Goal: Information Seeking & Learning: Learn about a topic

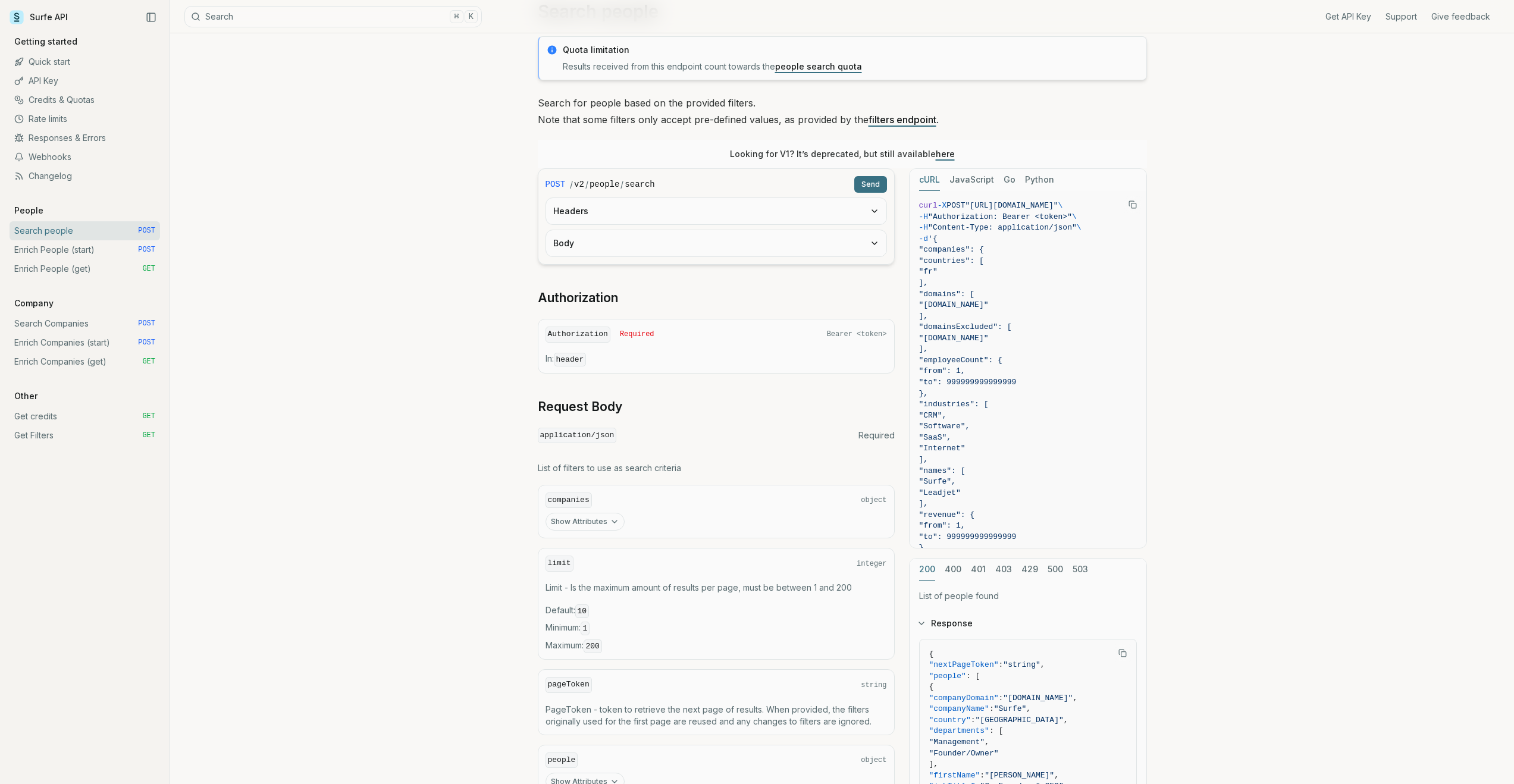
scroll to position [122, 0]
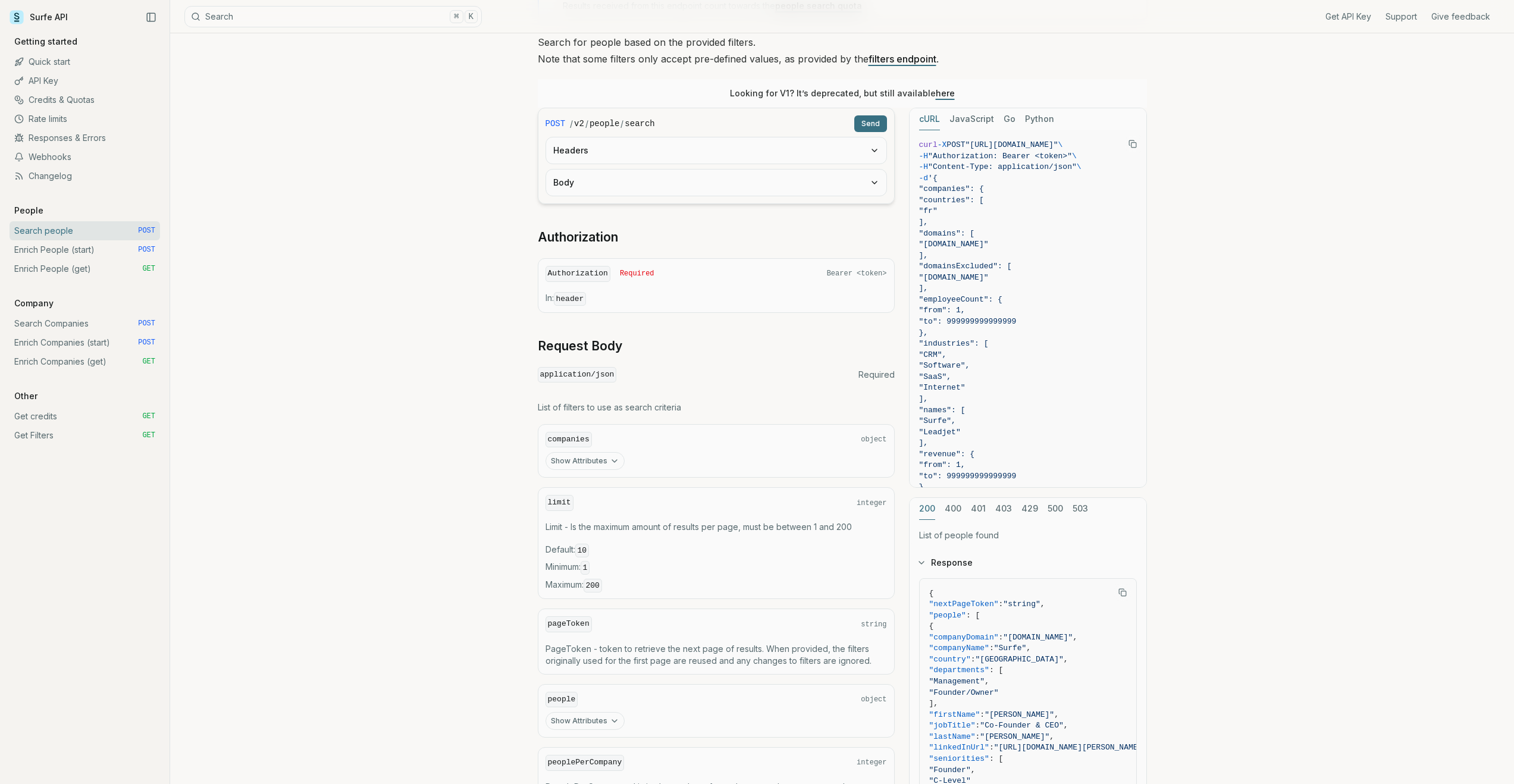
click at [606, 463] on button "Show Attributes" at bounding box center [585, 461] width 79 height 18
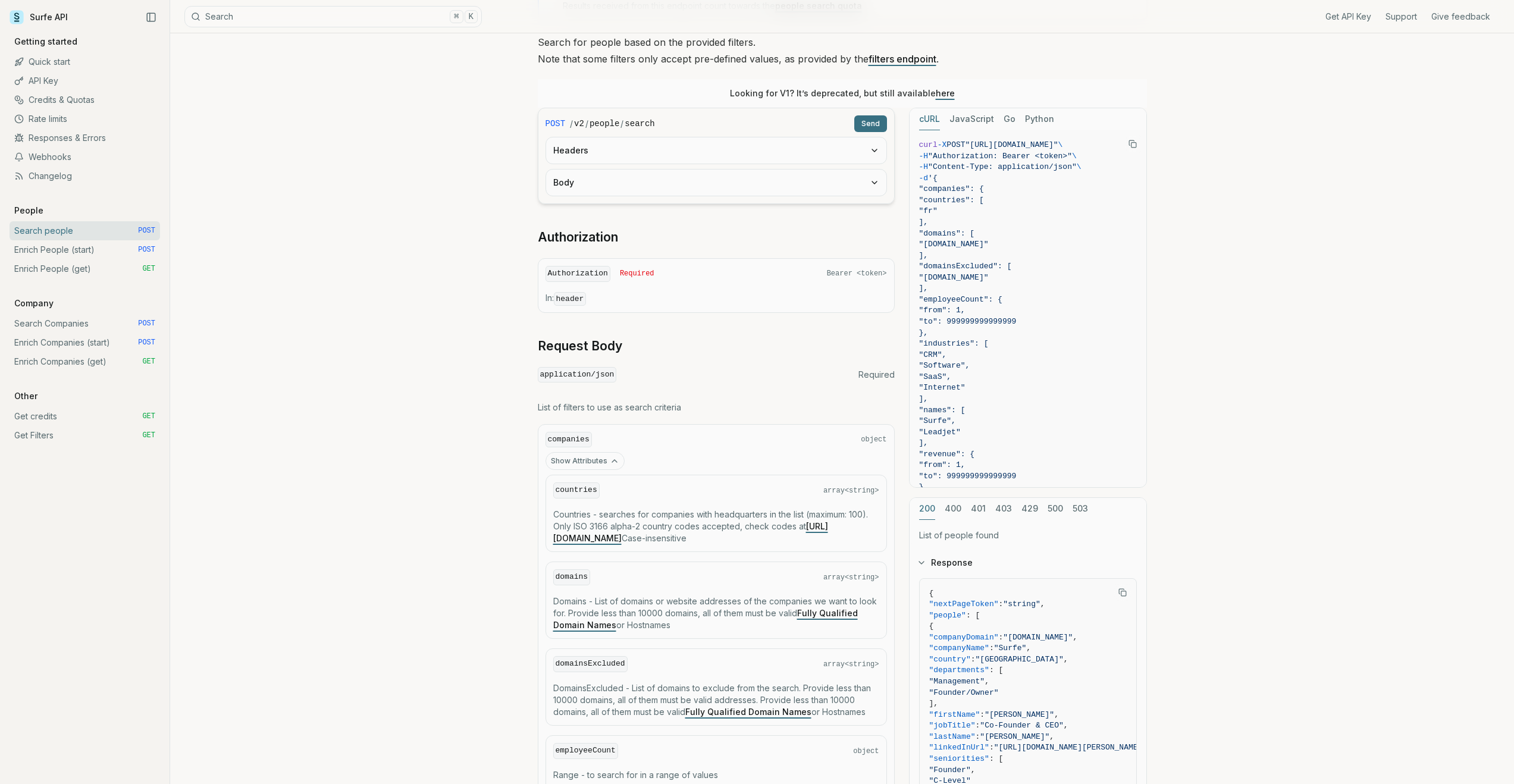
click at [606, 463] on button "Show Attributes" at bounding box center [585, 461] width 79 height 18
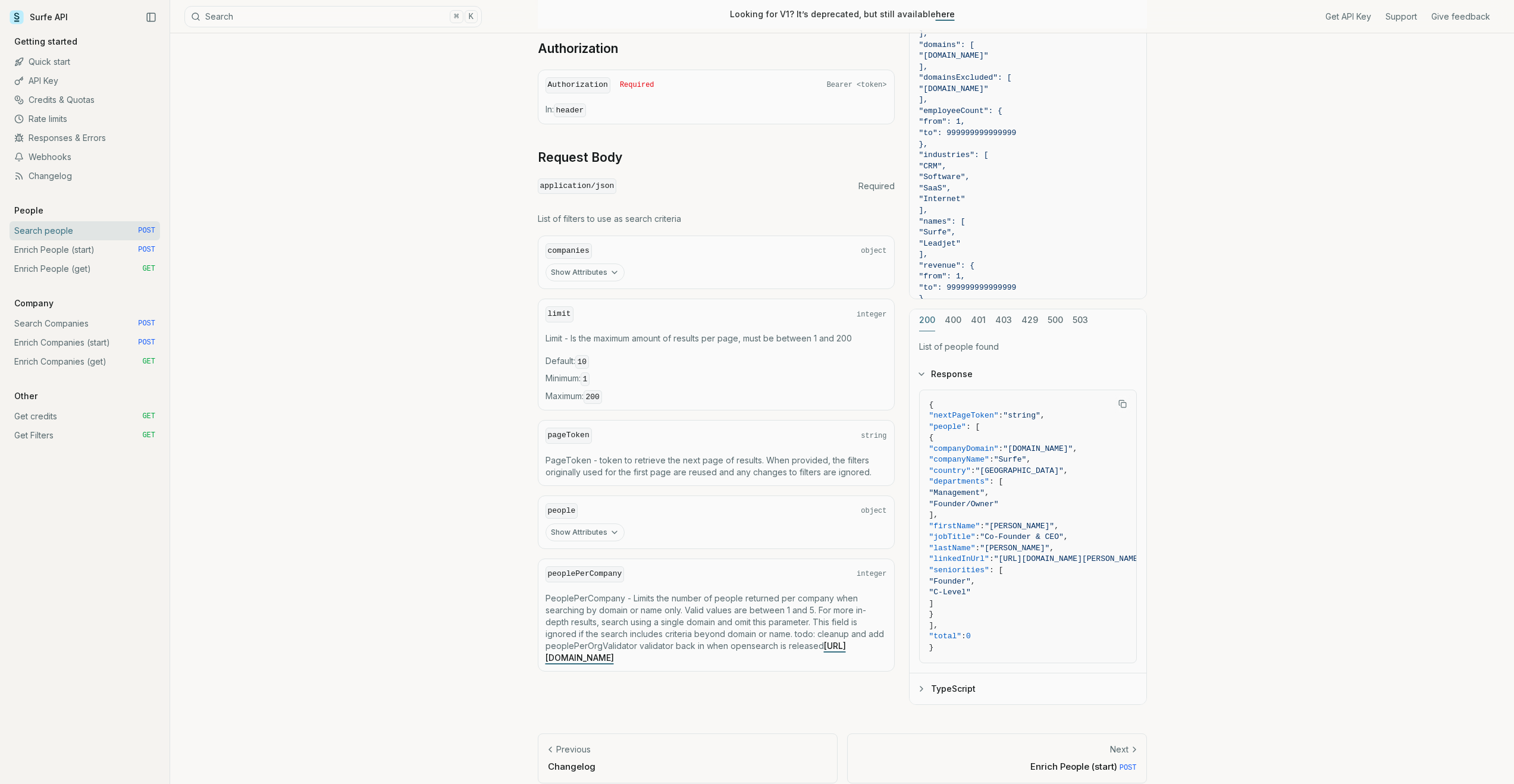
scroll to position [324, 0]
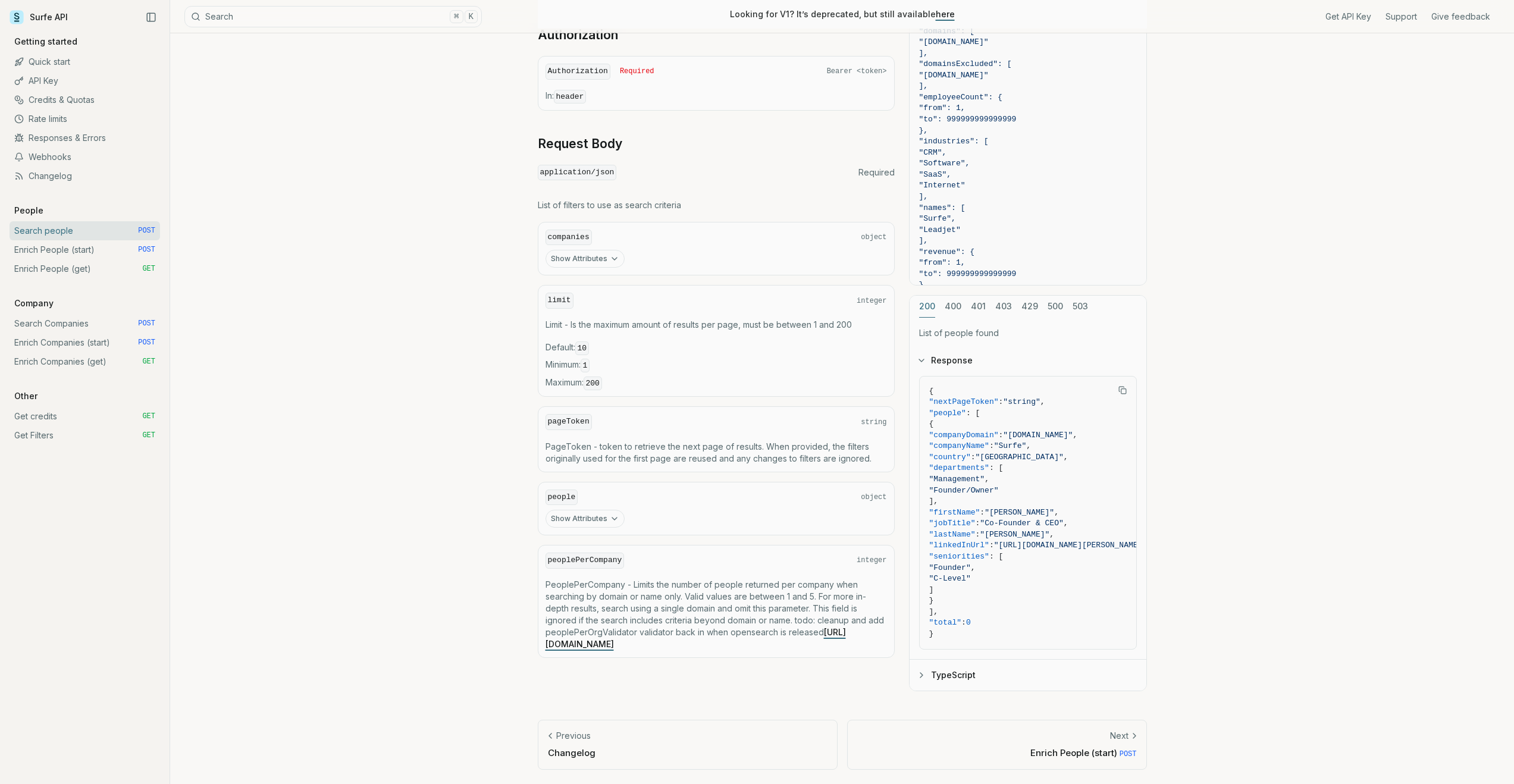
click at [93, 344] on link "Enrich Companies (start) POST" at bounding box center [85, 342] width 151 height 19
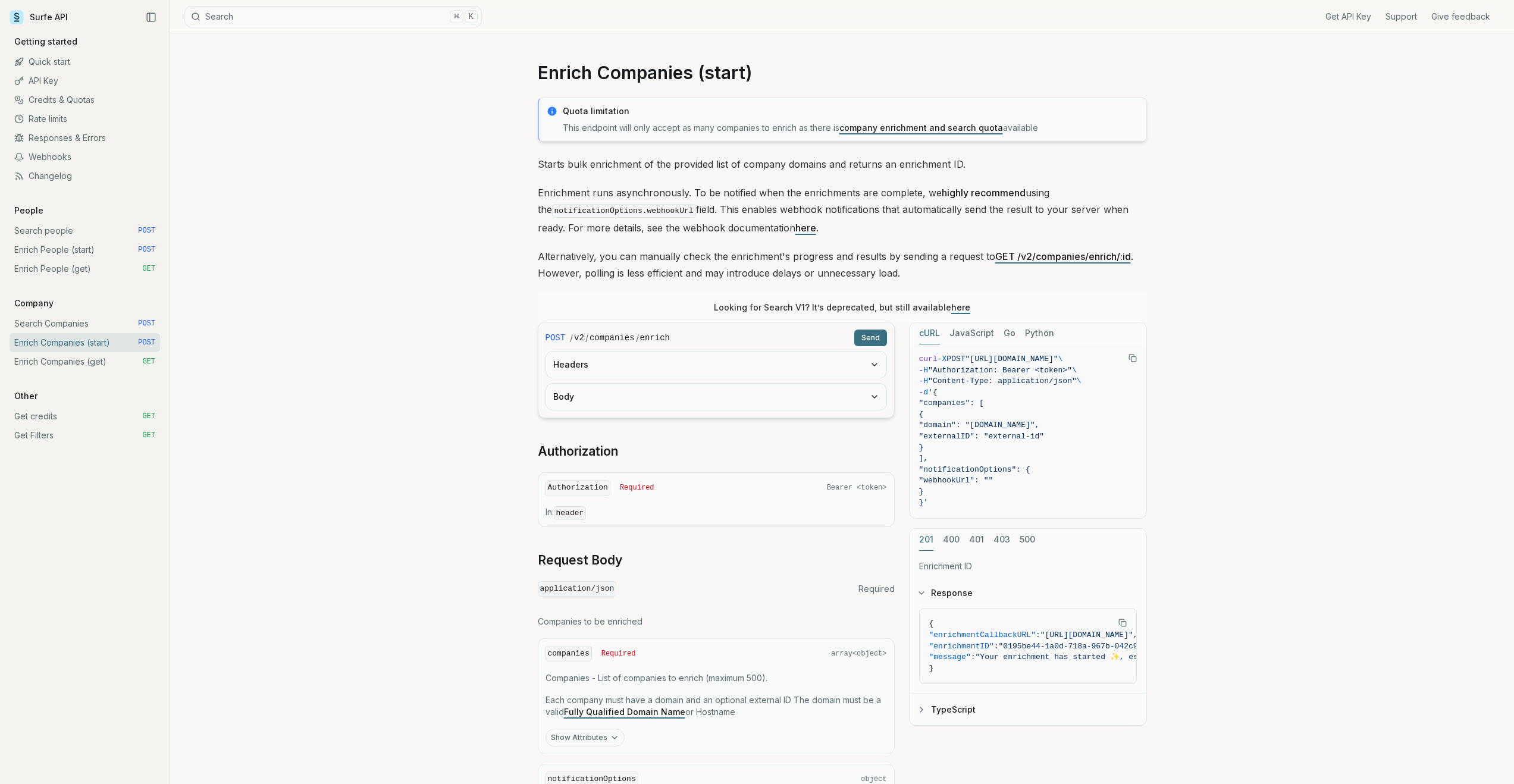
click at [89, 238] on link "Search people POST" at bounding box center [85, 230] width 151 height 19
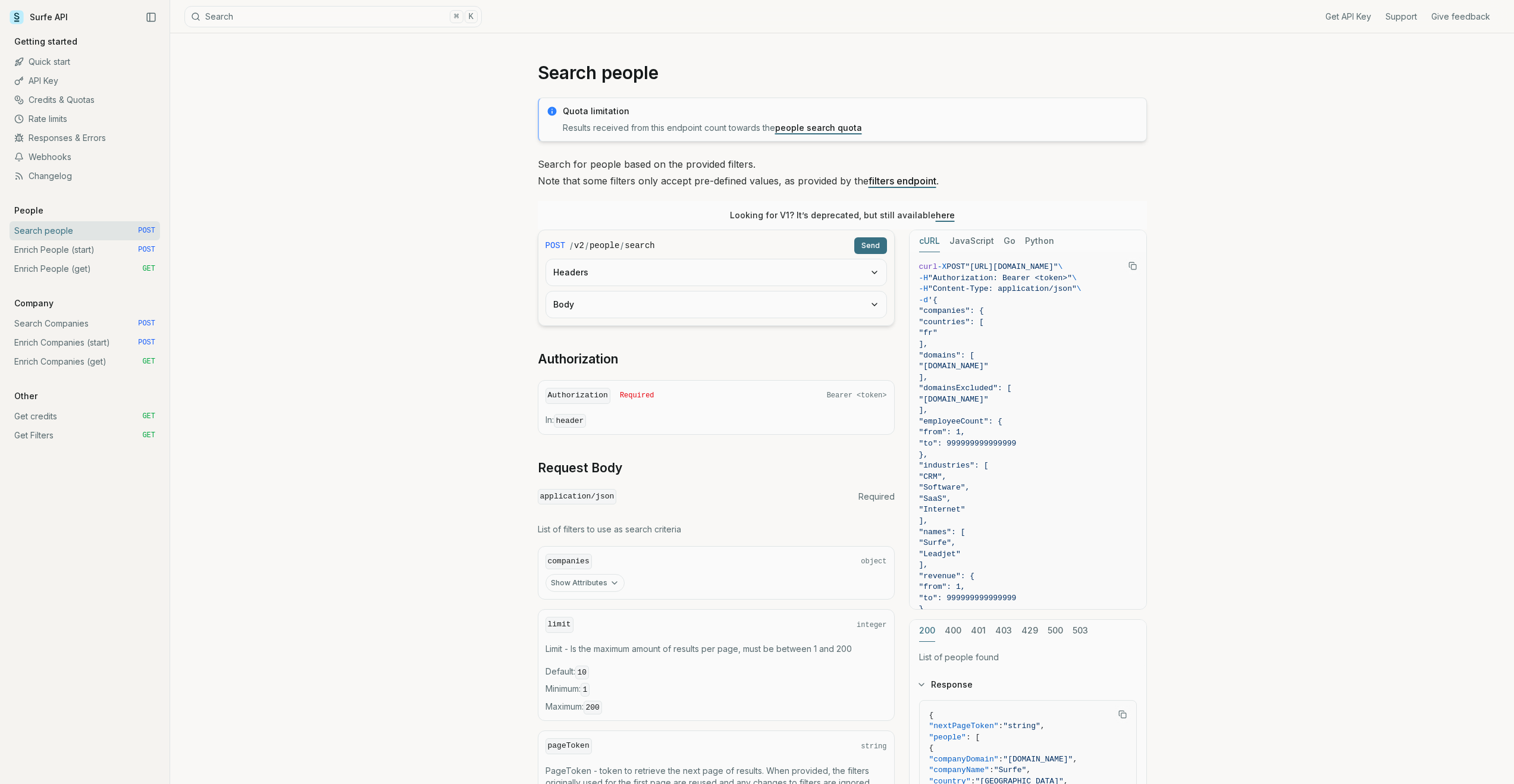
click at [90, 250] on link "Enrich People (start) POST" at bounding box center [85, 249] width 151 height 19
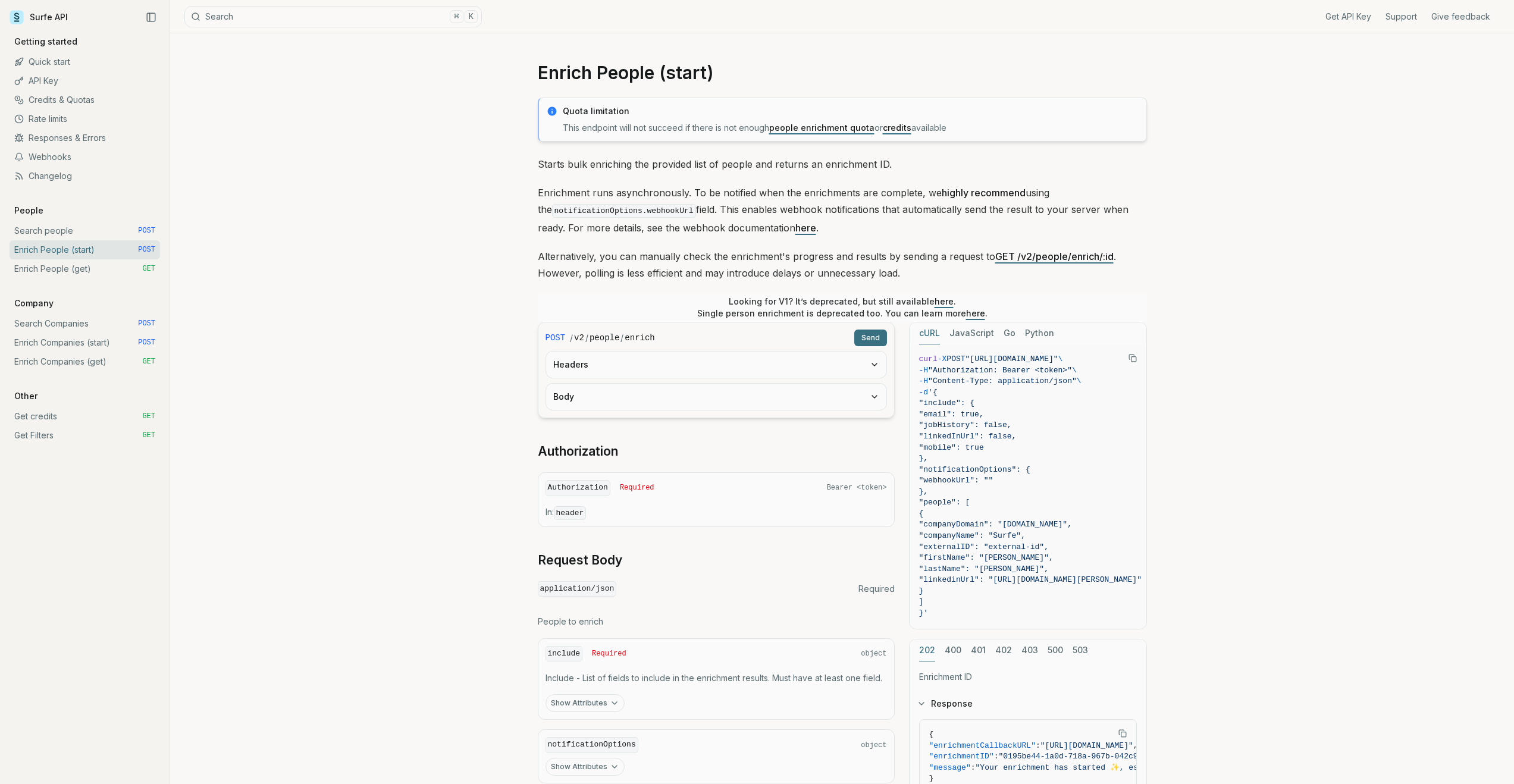
click at [46, 232] on link "Search people POST" at bounding box center [85, 230] width 151 height 19
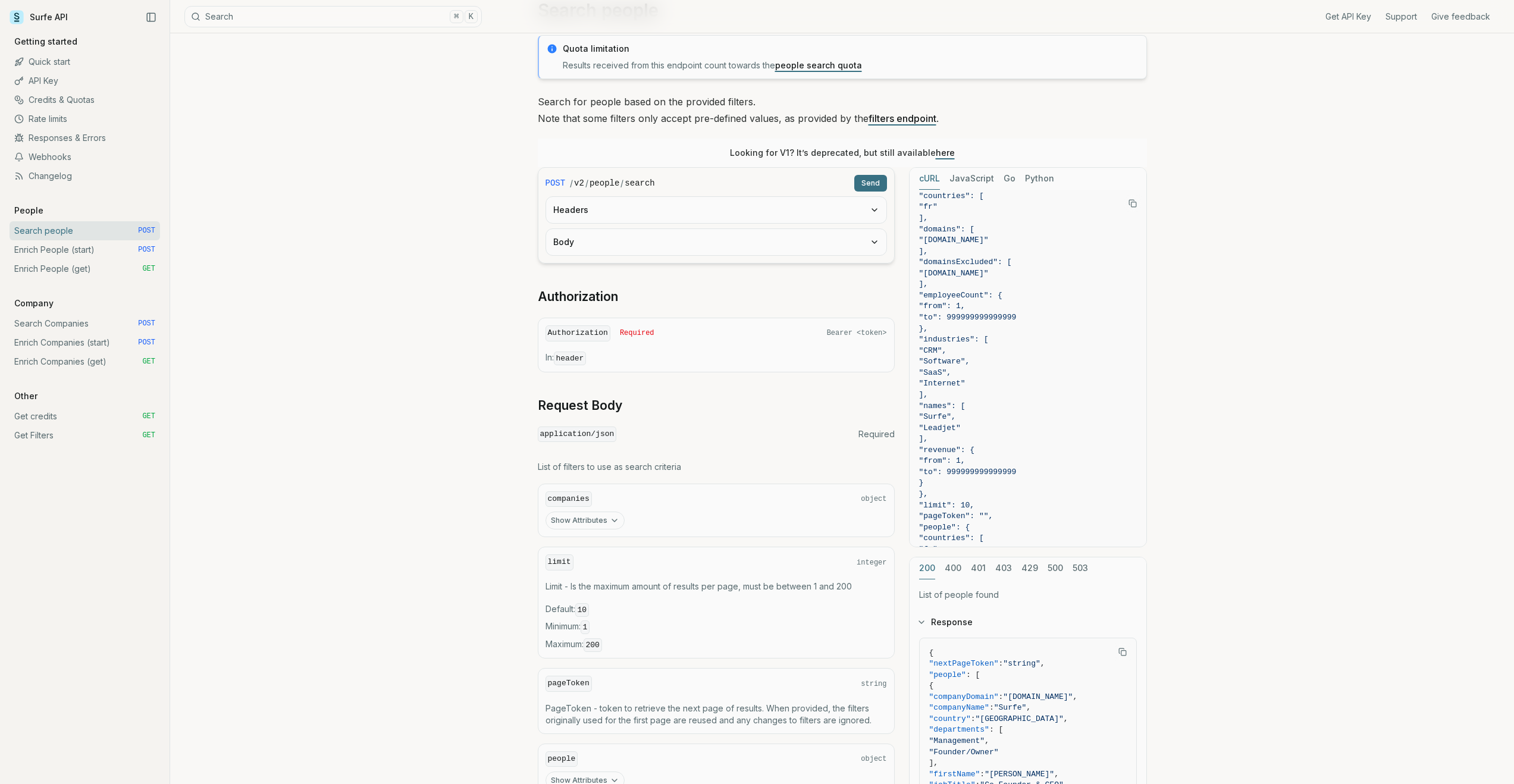
scroll to position [324, 0]
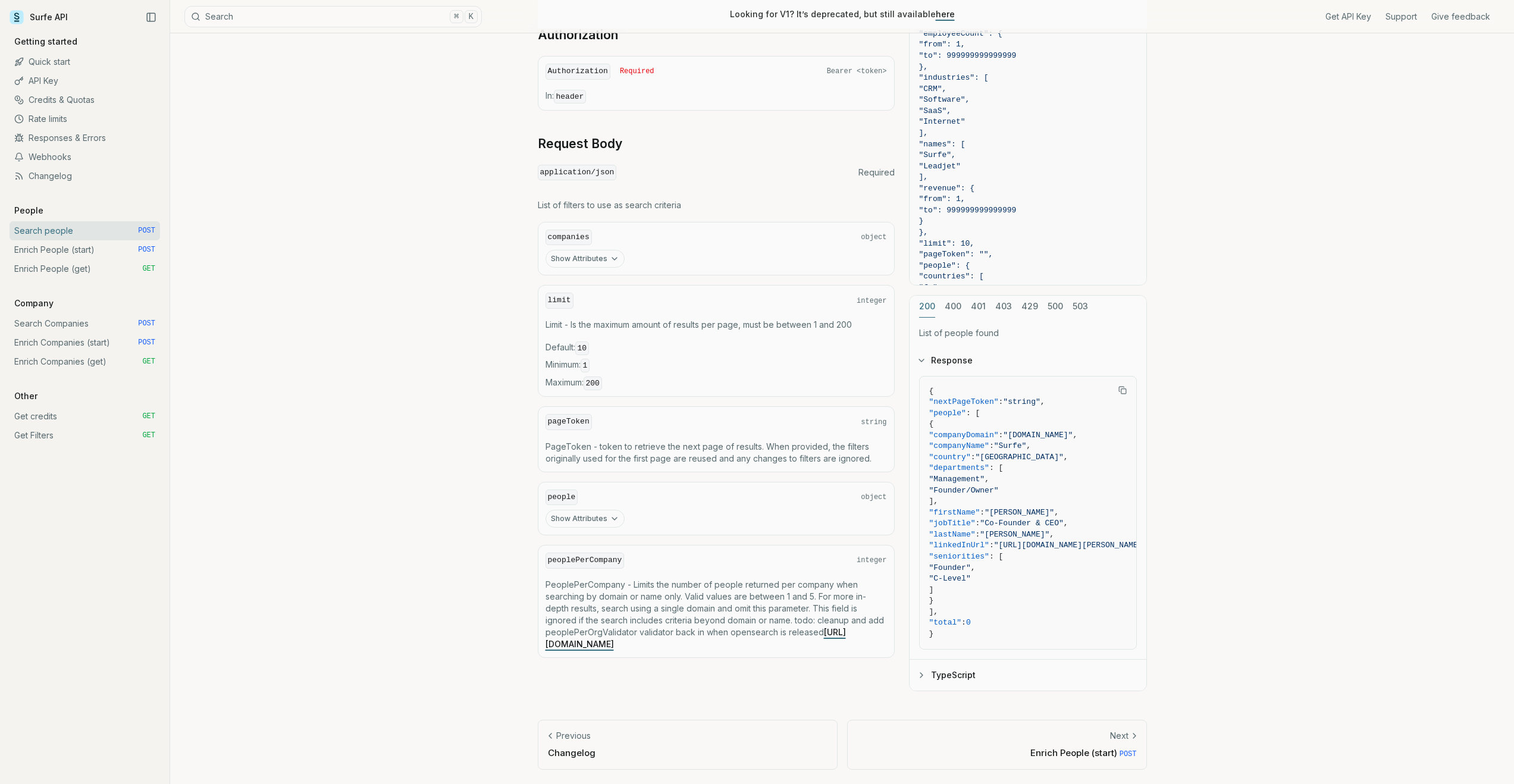
click at [591, 520] on button "Show Attributes" at bounding box center [585, 519] width 79 height 18
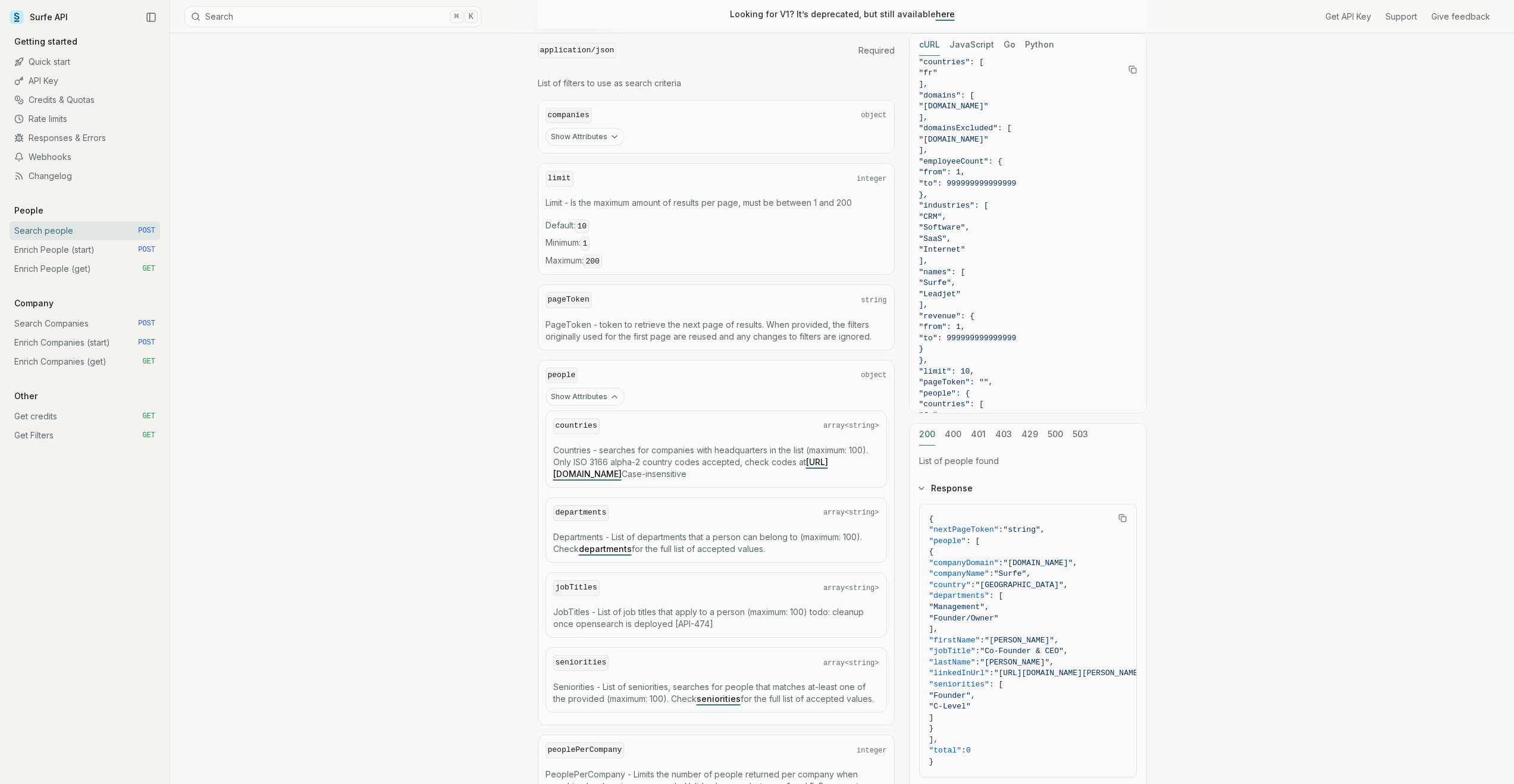
scroll to position [489, 0]
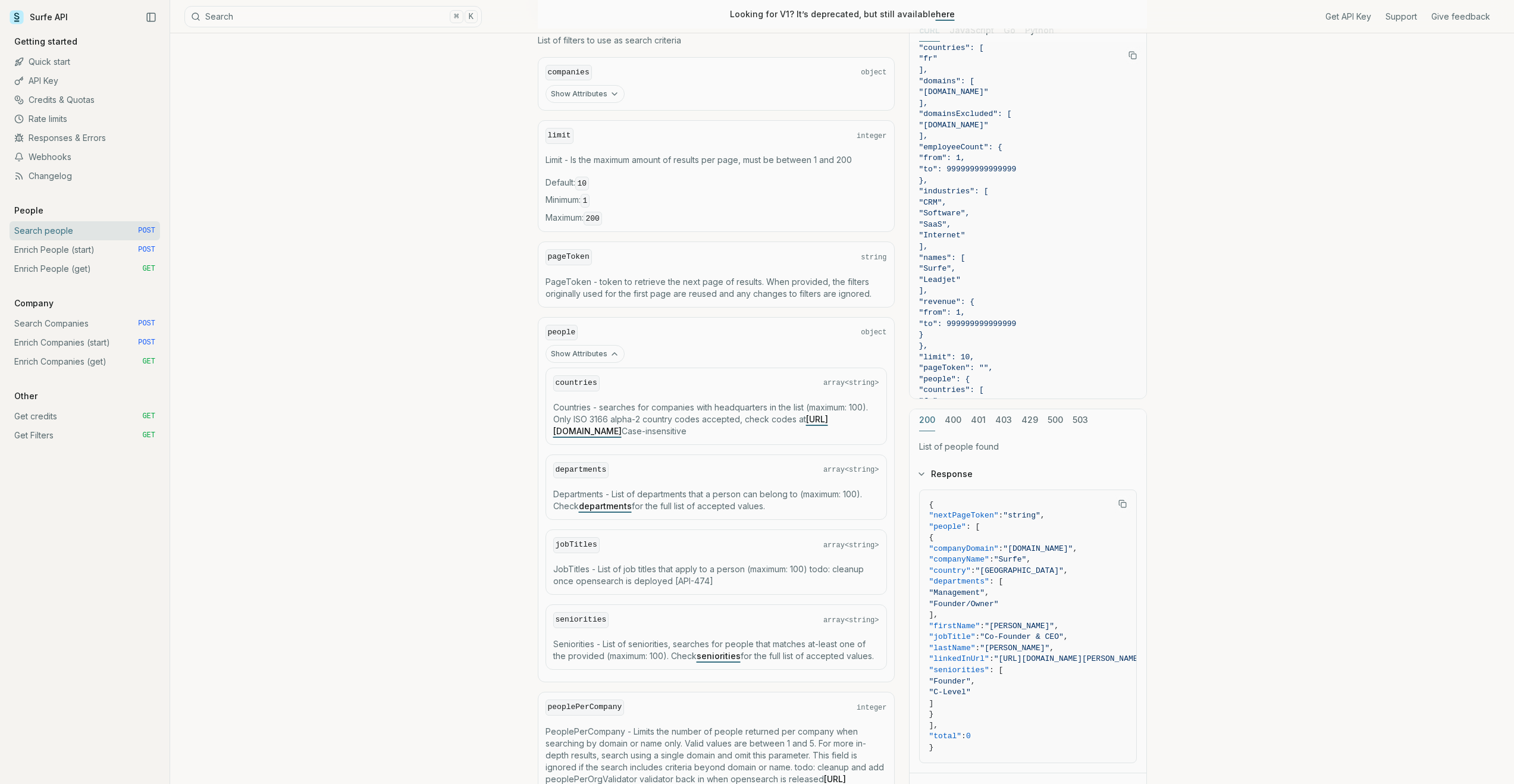
click at [732, 496] on p "Departments - List of departments that a person can belong to (maximum: 100). C…" at bounding box center [716, 500] width 326 height 24
click at [756, 503] on p "Departments - List of departments that a person can belong to (maximum: 100). C…" at bounding box center [716, 500] width 326 height 24
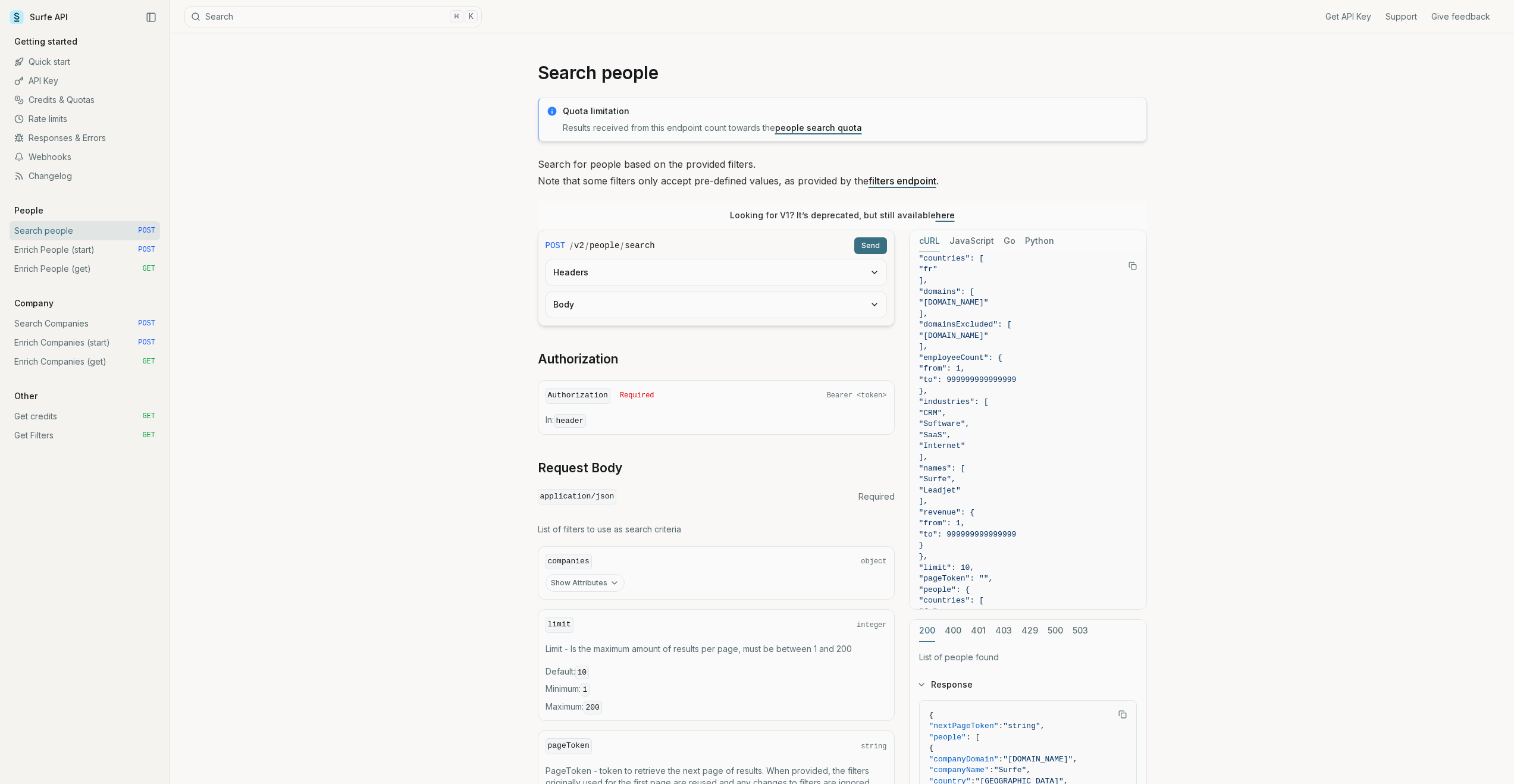
scroll to position [294, 0]
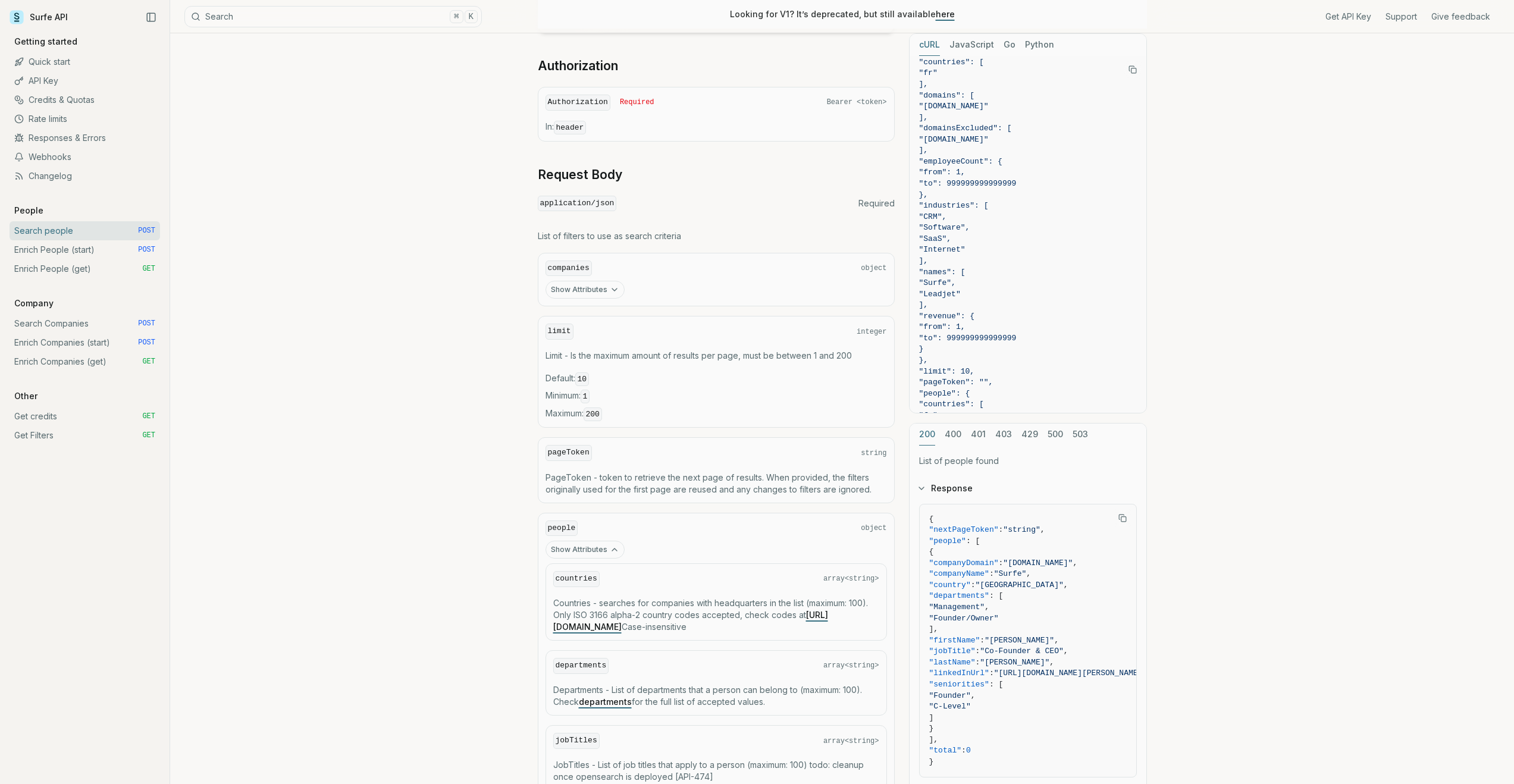
click at [610, 292] on icon "button" at bounding box center [615, 290] width 10 height 10
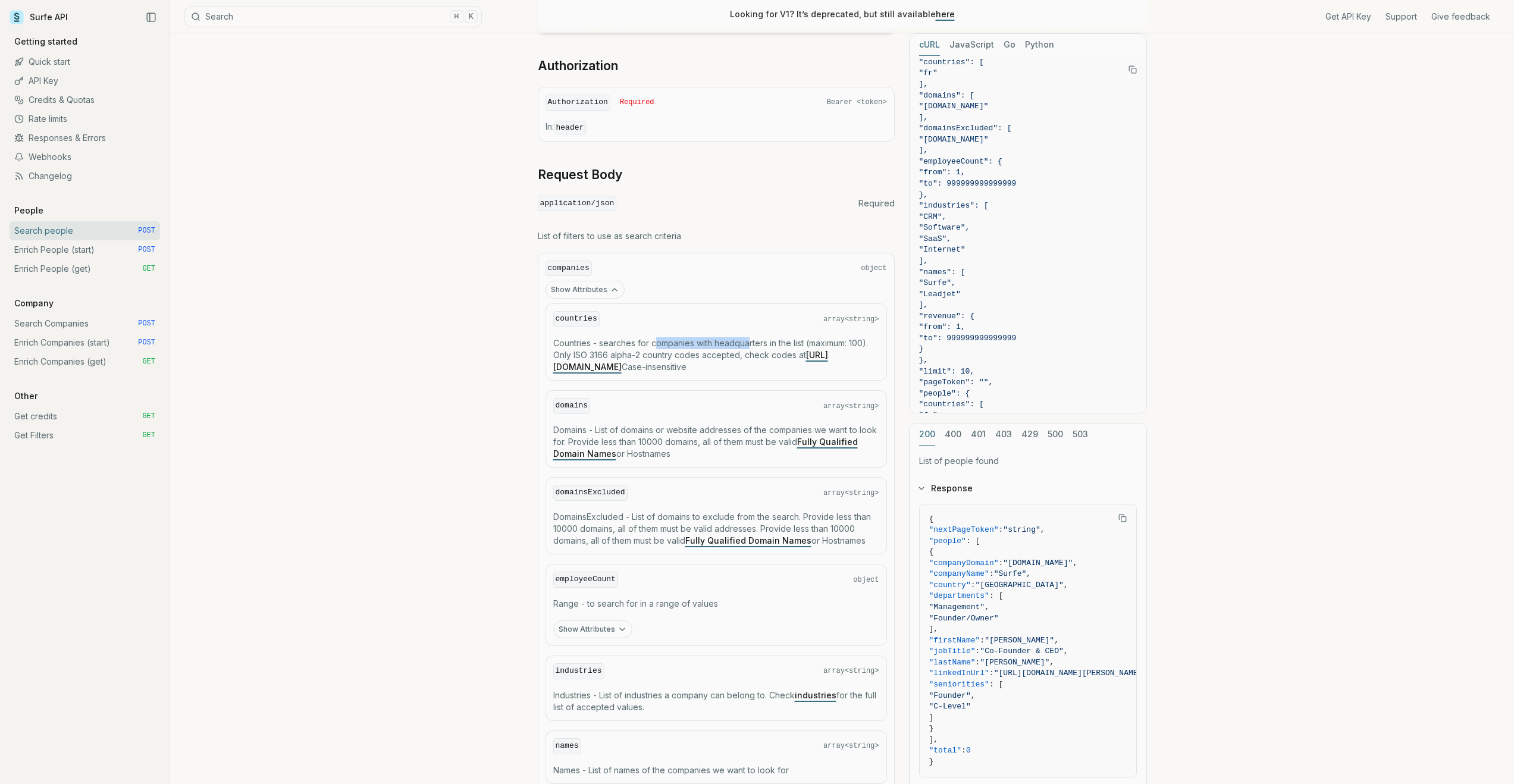
drag, startPoint x: 653, startPoint y: 348, endPoint x: 748, endPoint y: 347, distance: 95.0
click at [748, 347] on p "Countries - searches for companies with headquarters in the list (maximum: 100)…" at bounding box center [716, 355] width 326 height 35
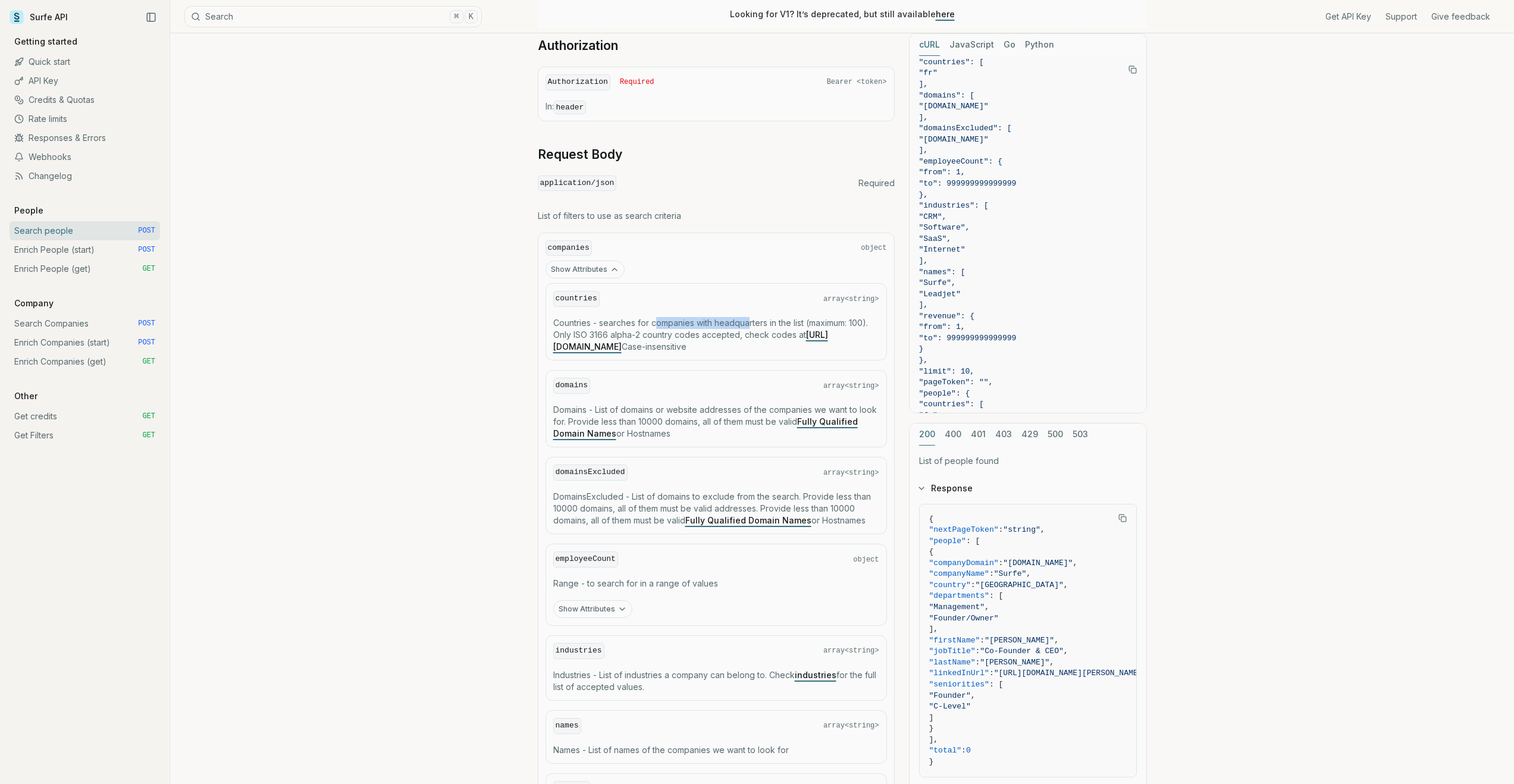
scroll to position [314, 0]
click at [847, 384] on span "array<string>" at bounding box center [851, 386] width 56 height 10
click at [726, 423] on p "Domains - List of domains or website addresses of the companies we want to look…" at bounding box center [716, 421] width 326 height 35
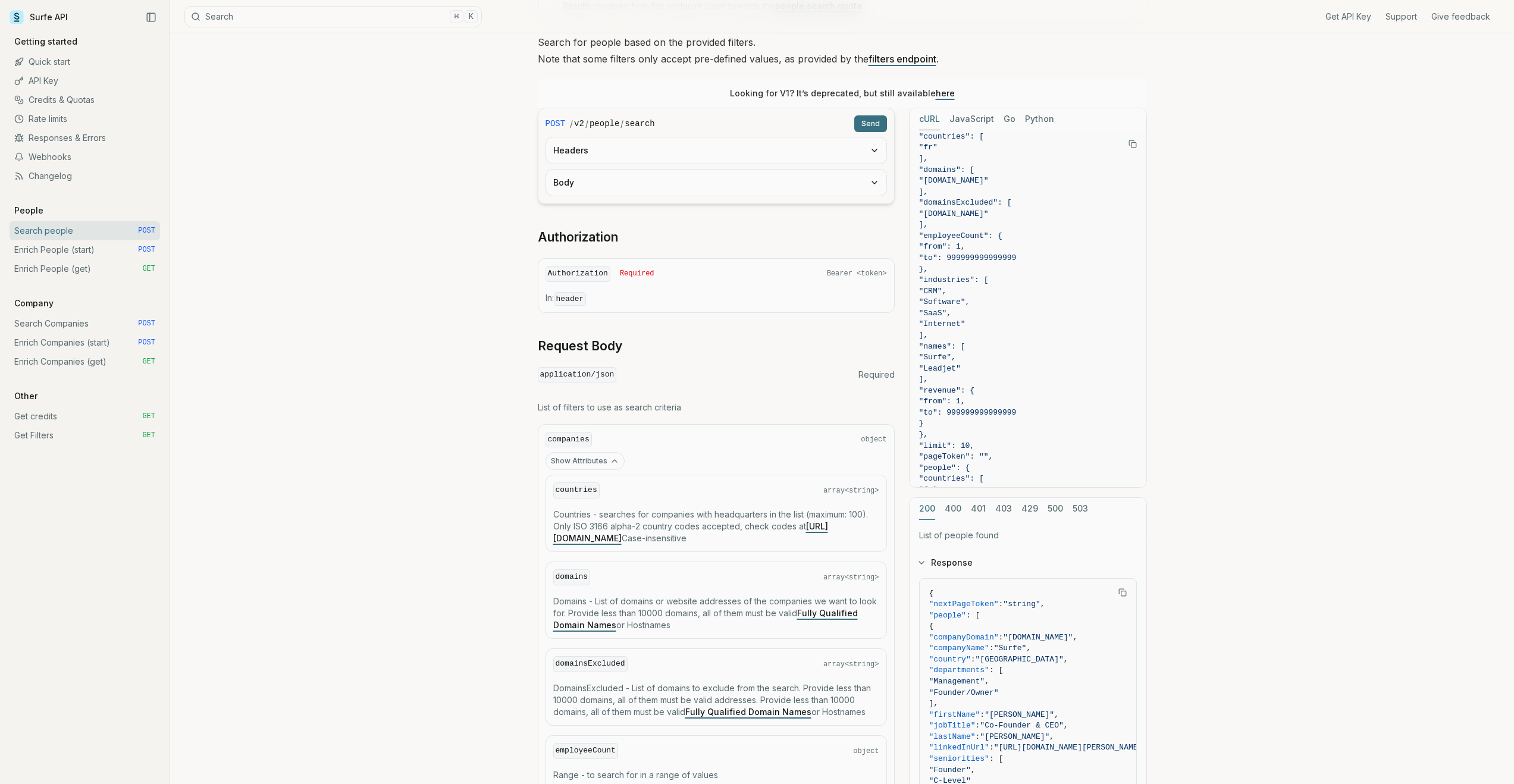
scroll to position [0, 0]
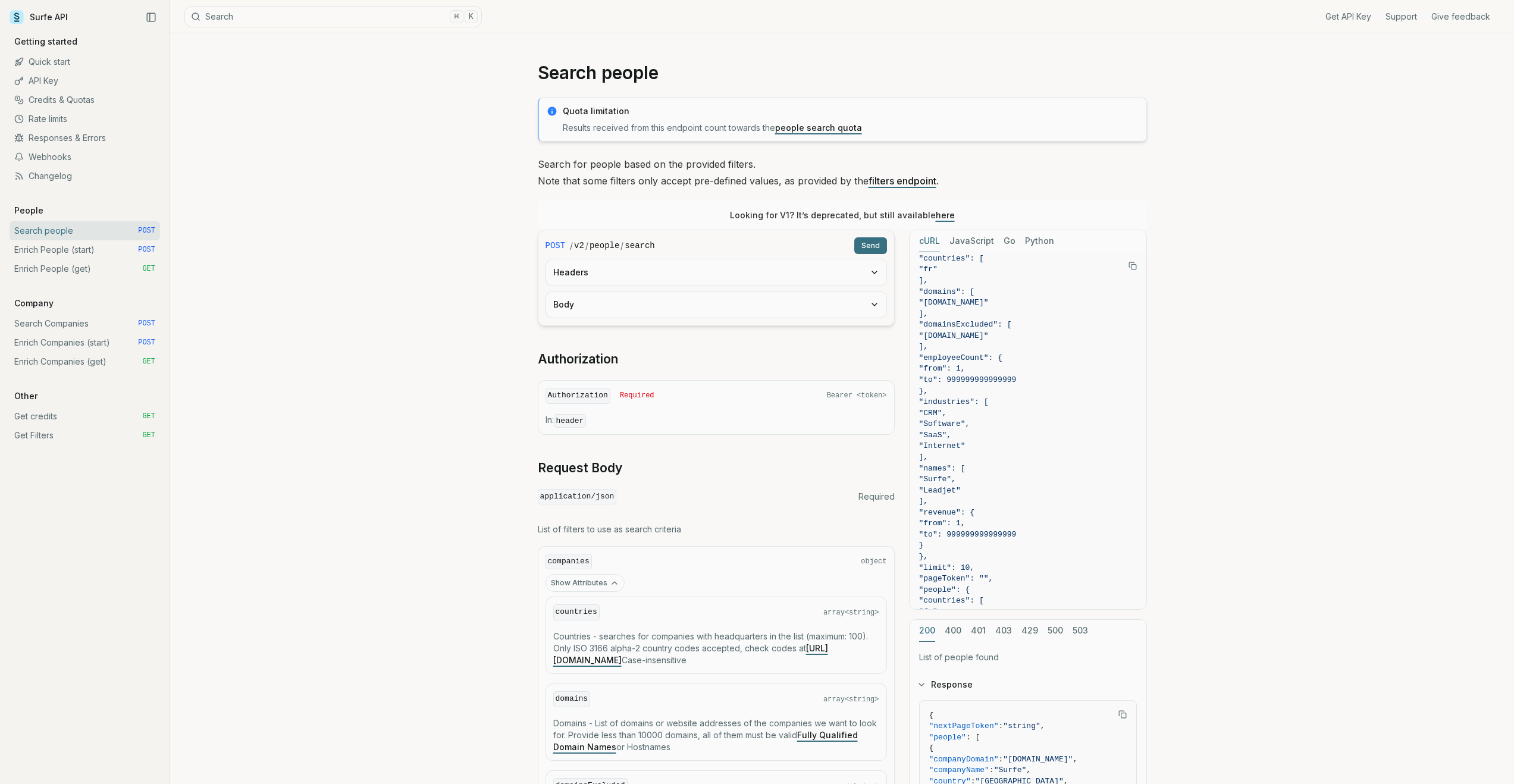
click at [39, 1] on div "Surfe API Get API Key Support Give feedback Getting started Quick start API Key…" at bounding box center [85, 392] width 170 height 784
click at [42, 16] on link "Surfe API" at bounding box center [38, 17] width 58 height 18
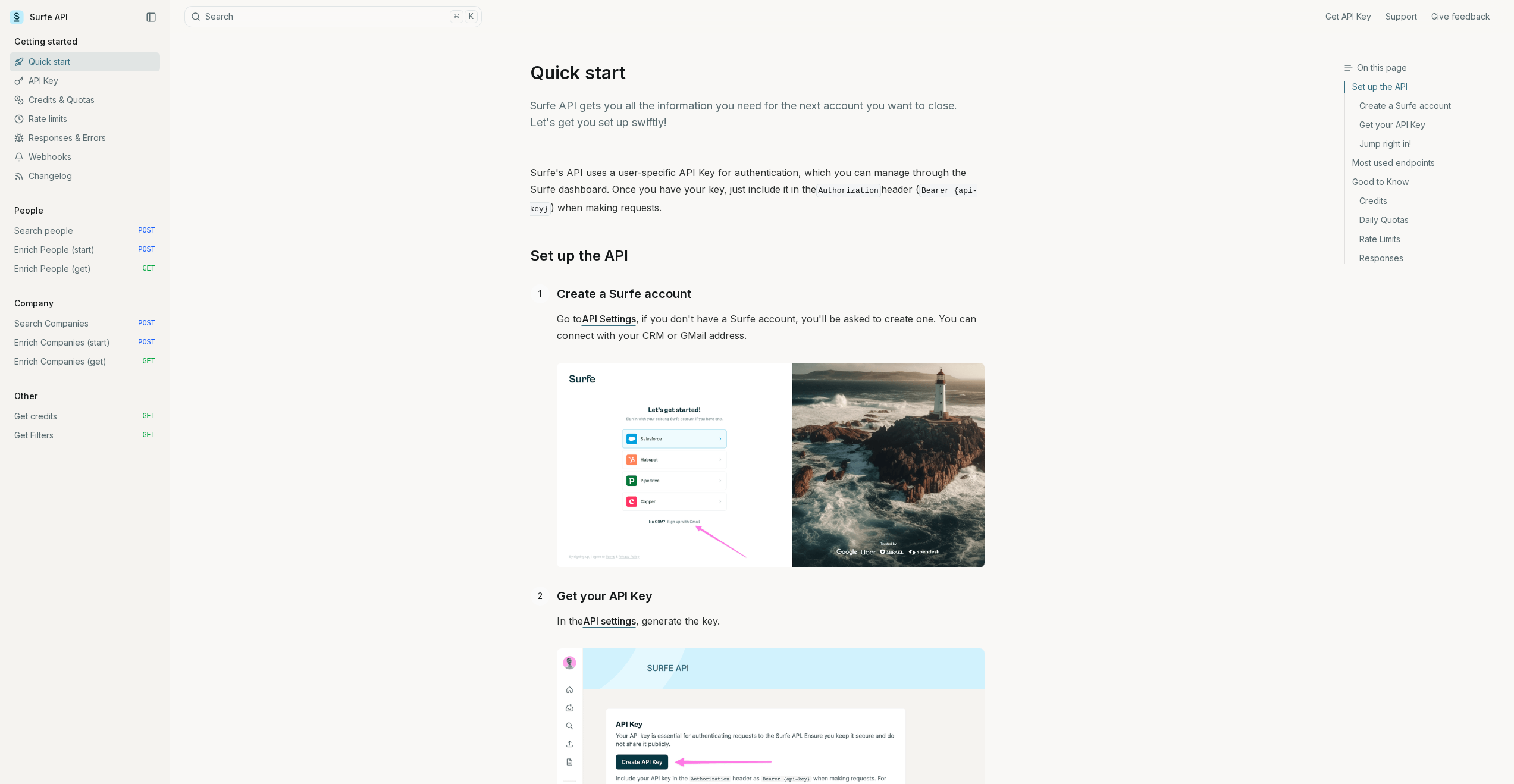
click at [15, 15] on g at bounding box center [17, 17] width 14 height 14
